Goal: Task Accomplishment & Management: Complete application form

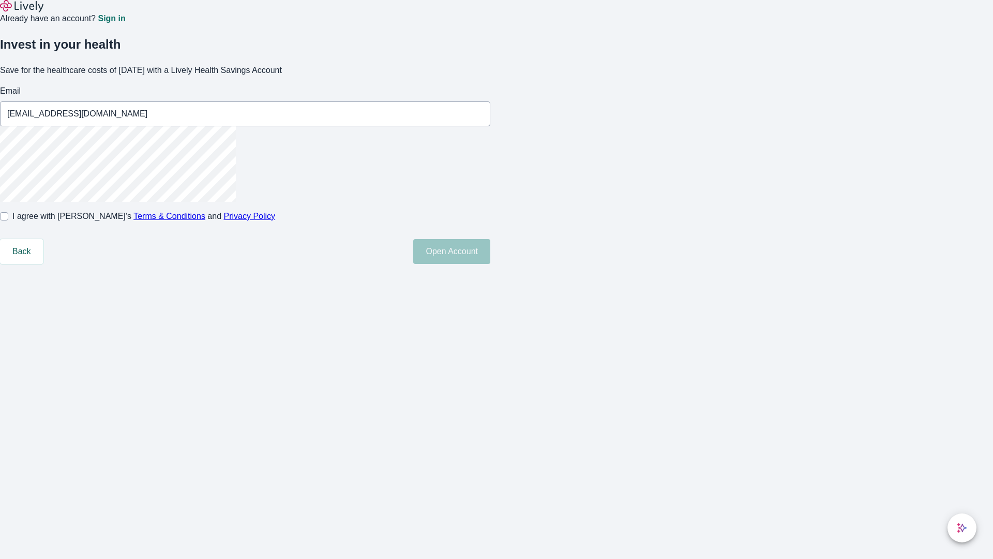
click at [8, 220] on input "I agree with Lively’s Terms & Conditions and Privacy Policy" at bounding box center [4, 216] width 8 height 8
checkbox input "true"
click at [490, 264] on button "Open Account" at bounding box center [451, 251] width 77 height 25
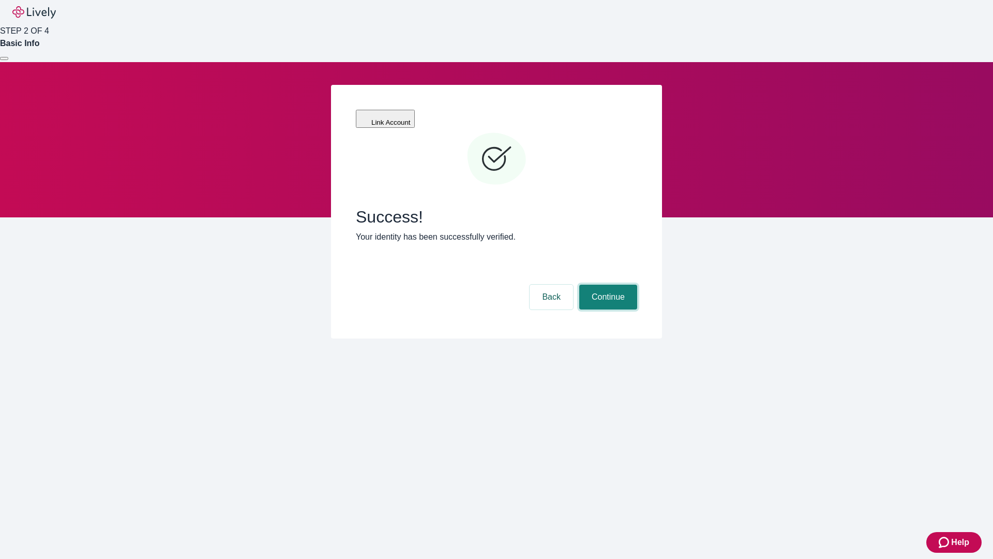
click at [607, 285] on button "Continue" at bounding box center [608, 297] width 58 height 25
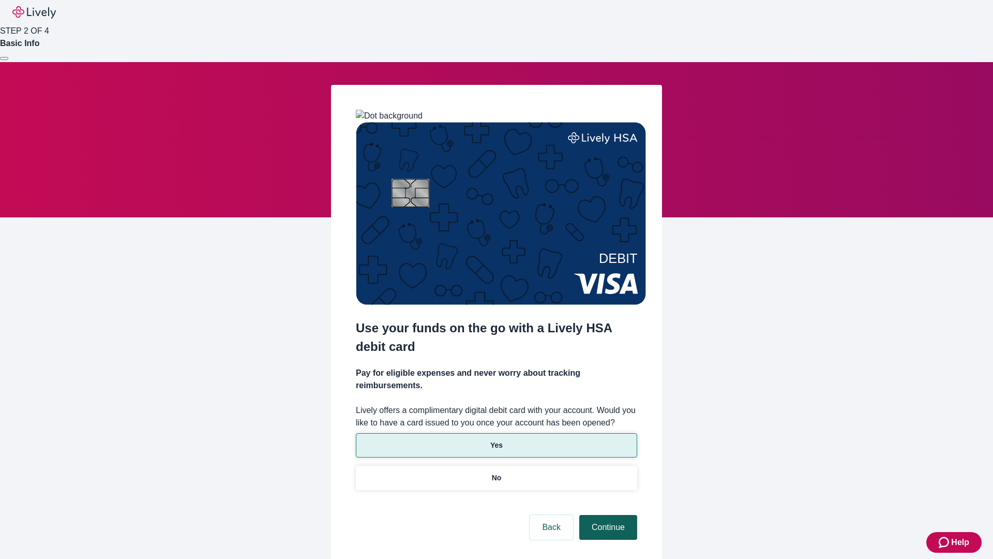
click at [496, 440] on p "Yes" at bounding box center [496, 445] width 12 height 11
click at [607, 515] on button "Continue" at bounding box center [608, 527] width 58 height 25
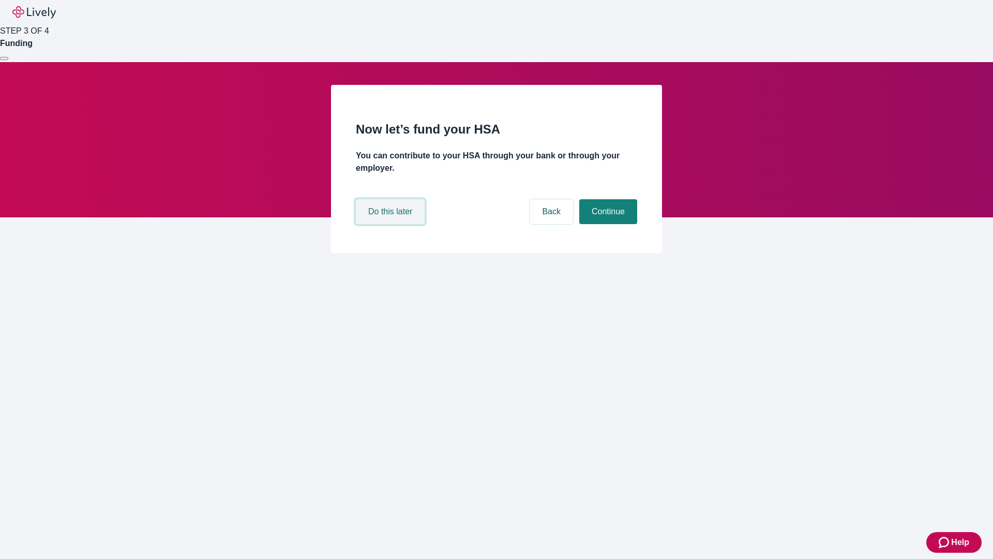
click at [392, 224] on button "Do this later" at bounding box center [390, 211] width 69 height 25
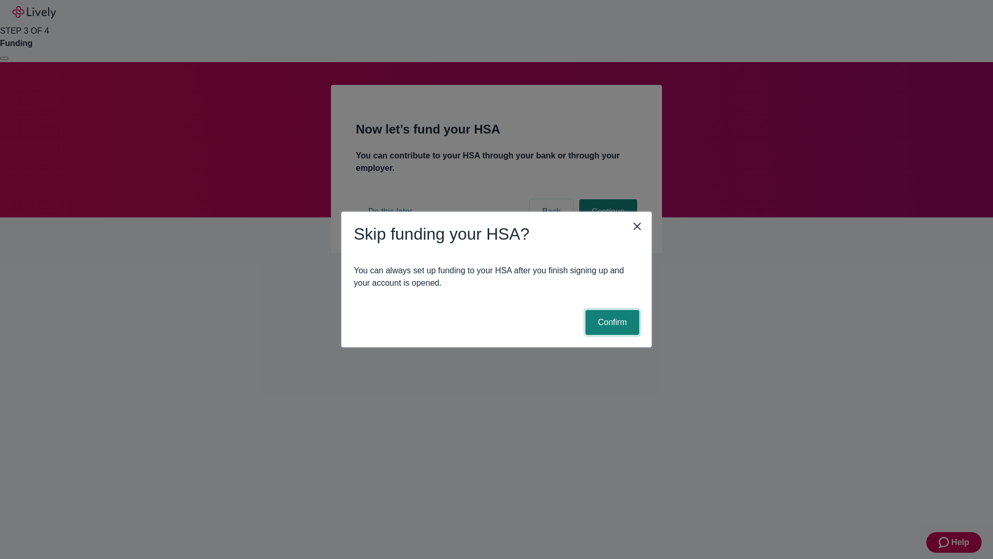
click at [611, 322] on button "Confirm" at bounding box center [613, 322] width 54 height 25
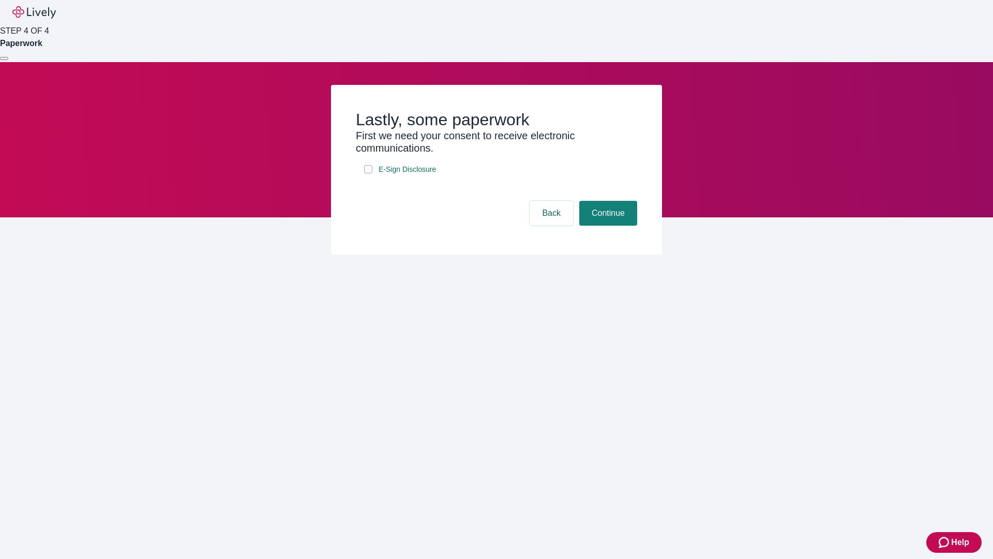
click at [368, 173] on input "E-Sign Disclosure" at bounding box center [368, 169] width 8 height 8
checkbox input "true"
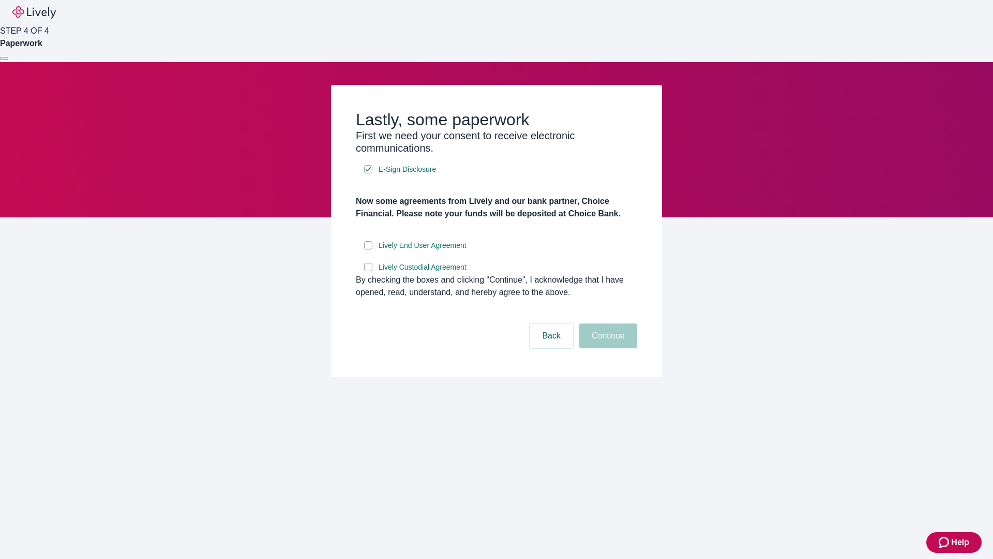
click at [368, 249] on input "Lively End User Agreement" at bounding box center [368, 245] width 8 height 8
checkbox input "true"
click at [368, 271] on input "Lively Custodial Agreement" at bounding box center [368, 267] width 8 height 8
checkbox input "true"
click at [607, 348] on button "Continue" at bounding box center [608, 335] width 58 height 25
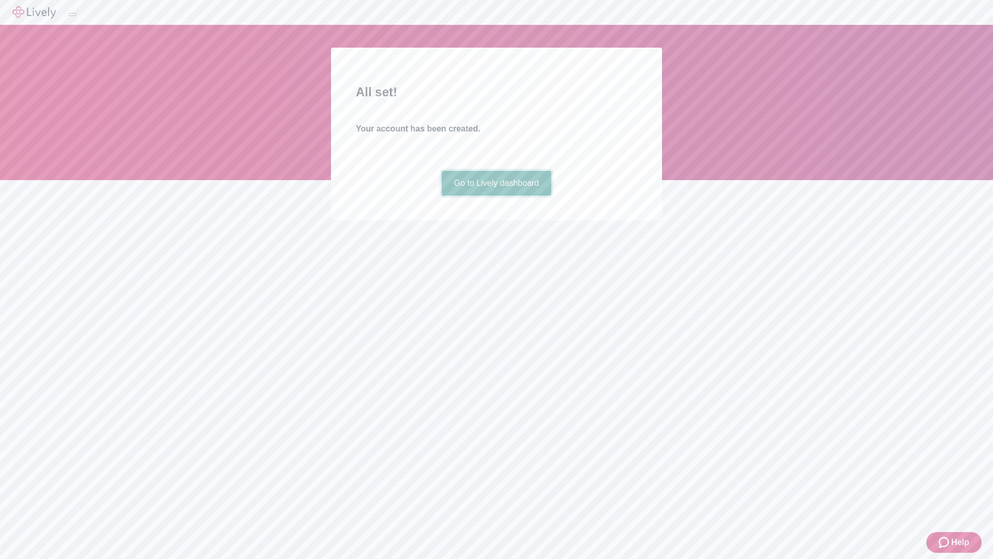
click at [496, 196] on link "Go to Lively dashboard" at bounding box center [497, 183] width 110 height 25
